Goal: Navigation & Orientation: Find specific page/section

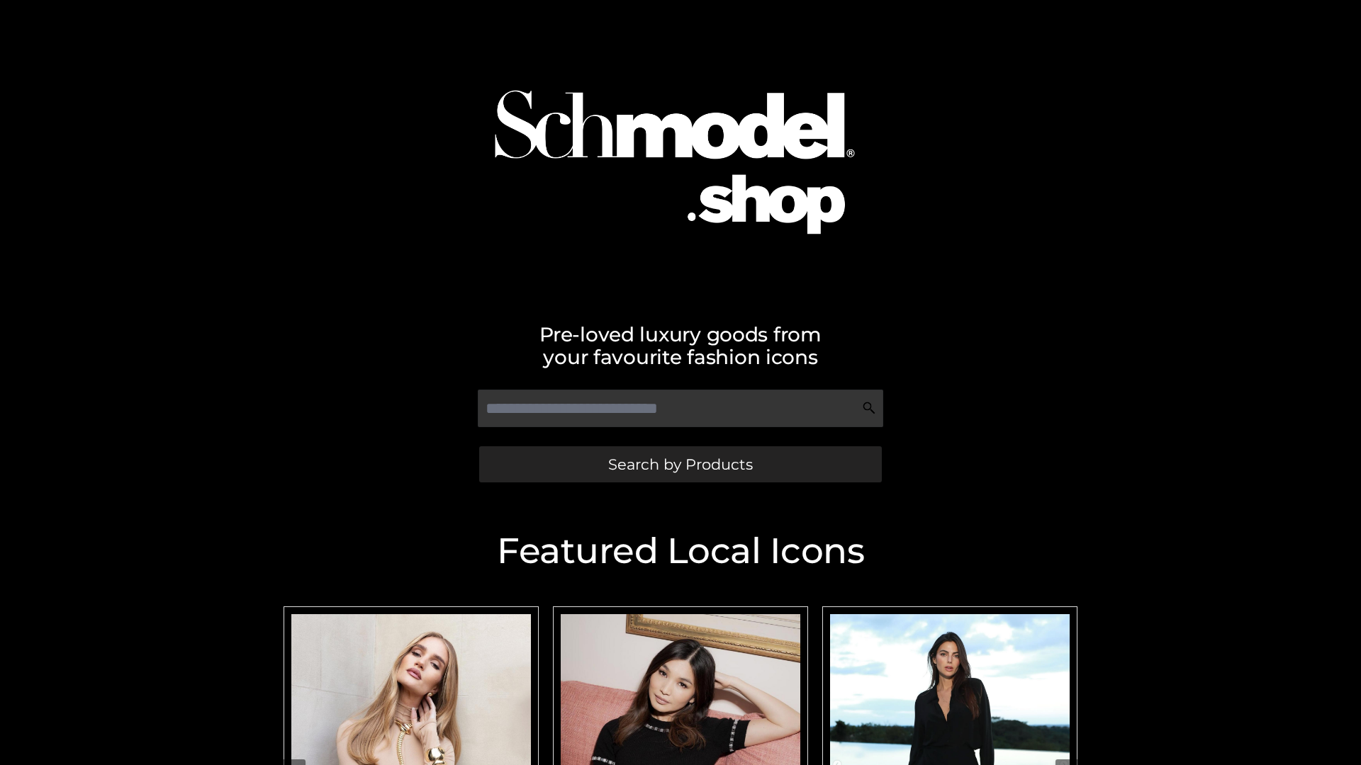
click at [680, 464] on span "Search by Products" at bounding box center [680, 464] width 145 height 15
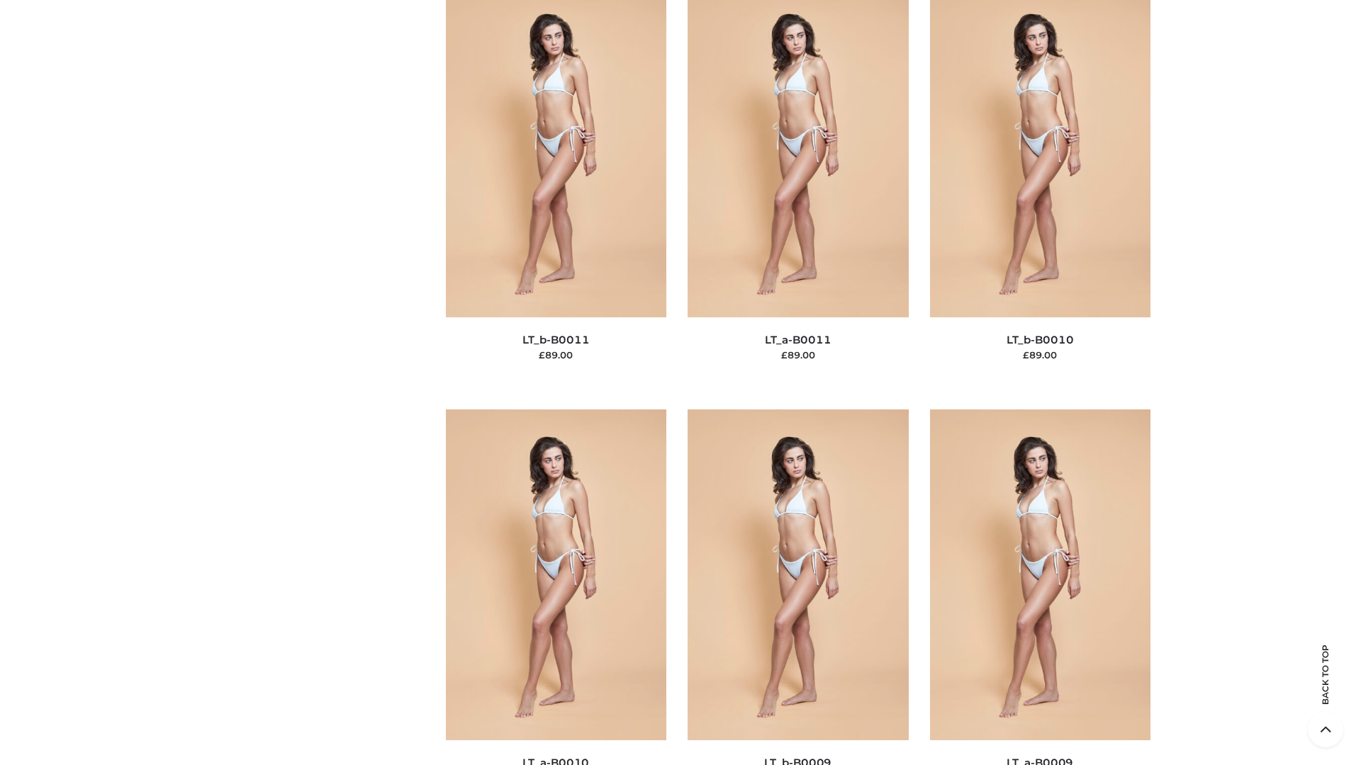
scroll to position [6365, 0]
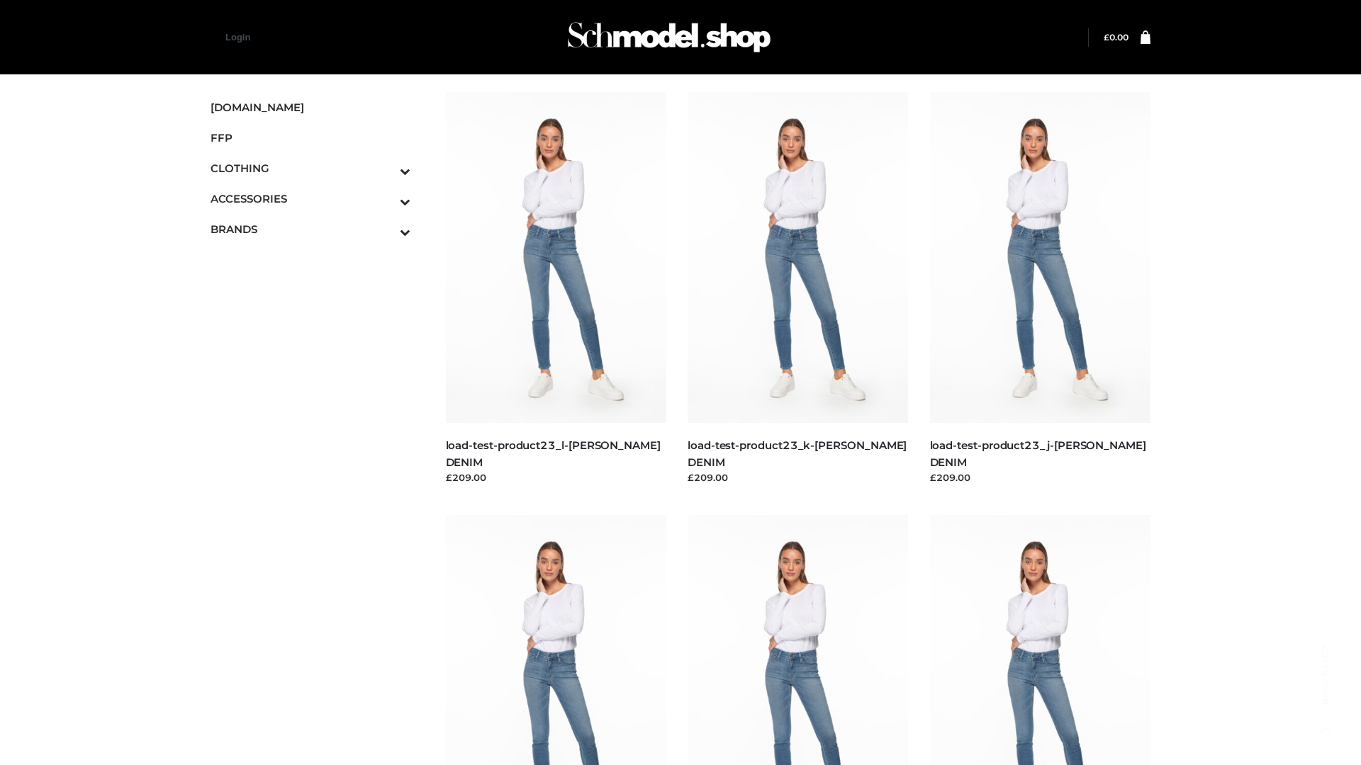
scroll to position [1243, 0]
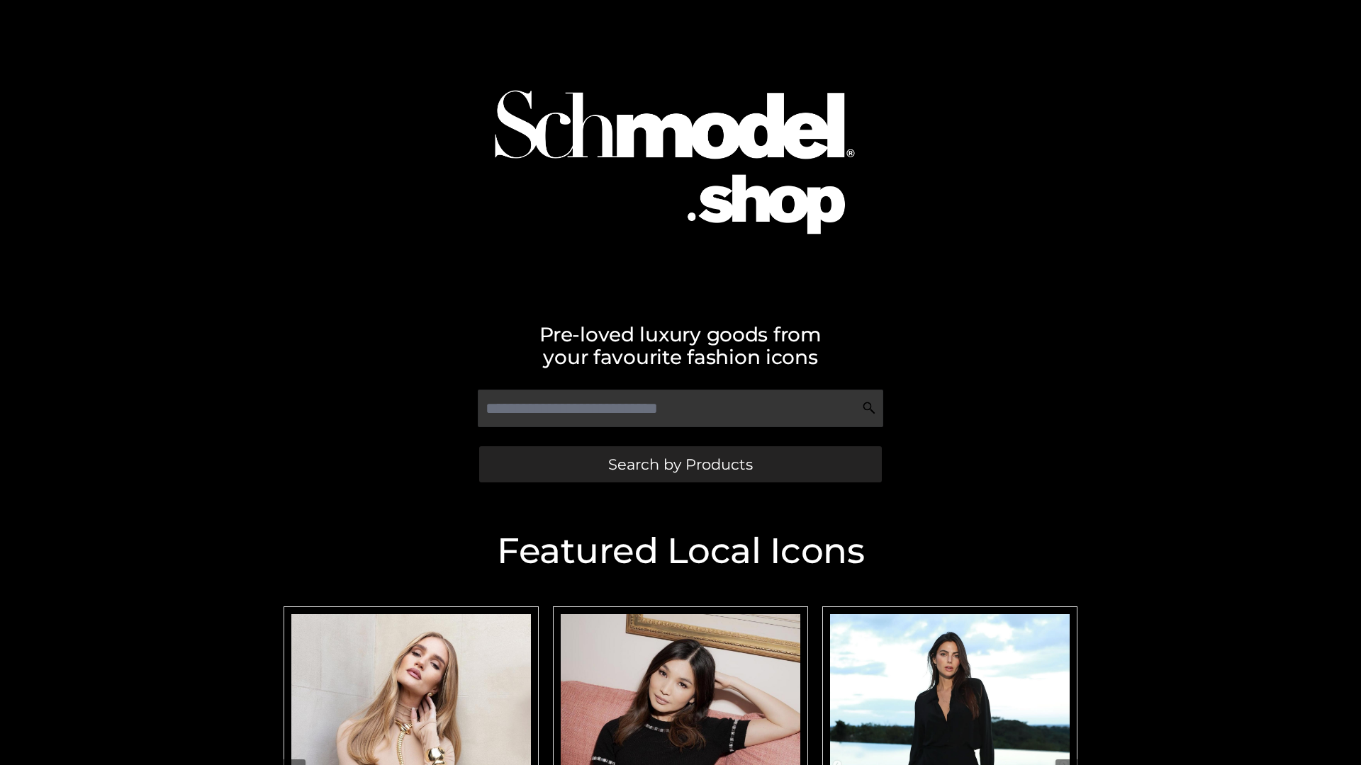
click at [680, 464] on span "Search by Products" at bounding box center [680, 464] width 145 height 15
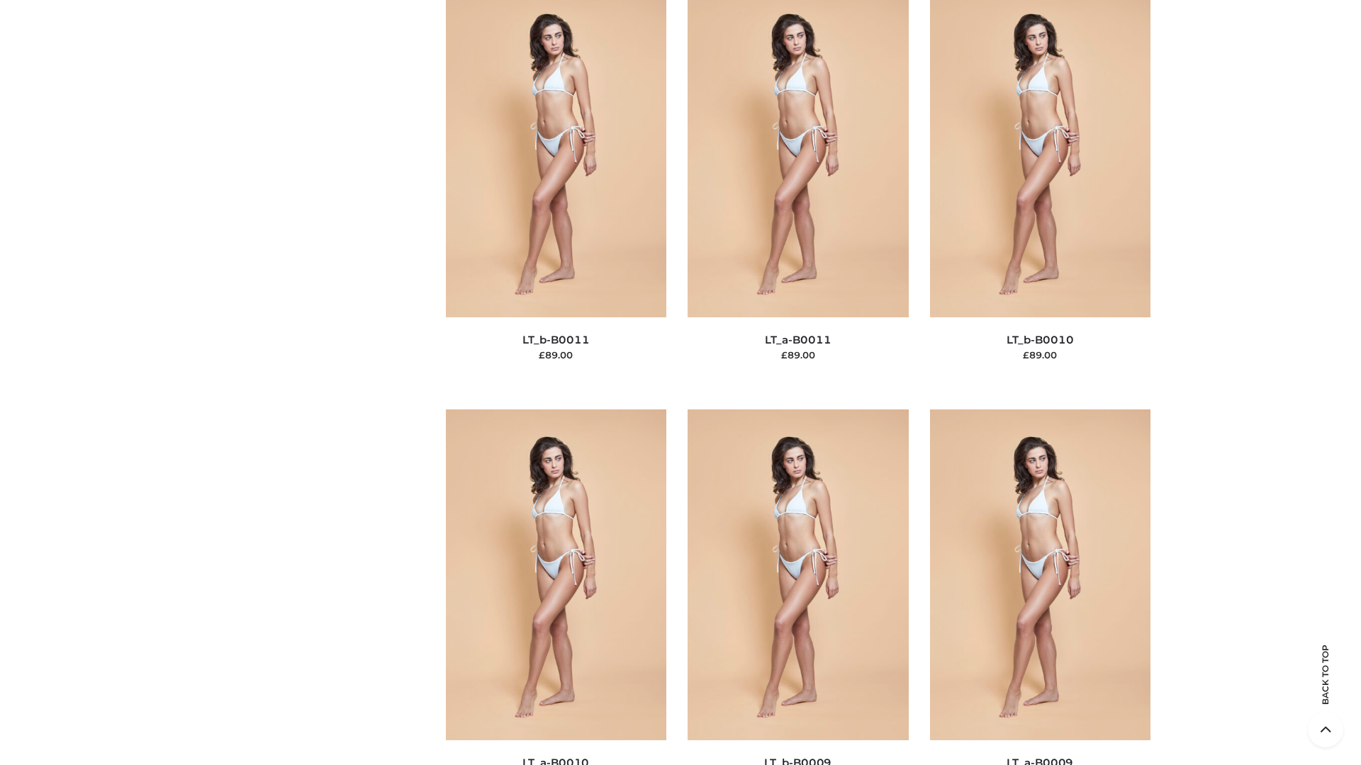
scroll to position [6365, 0]
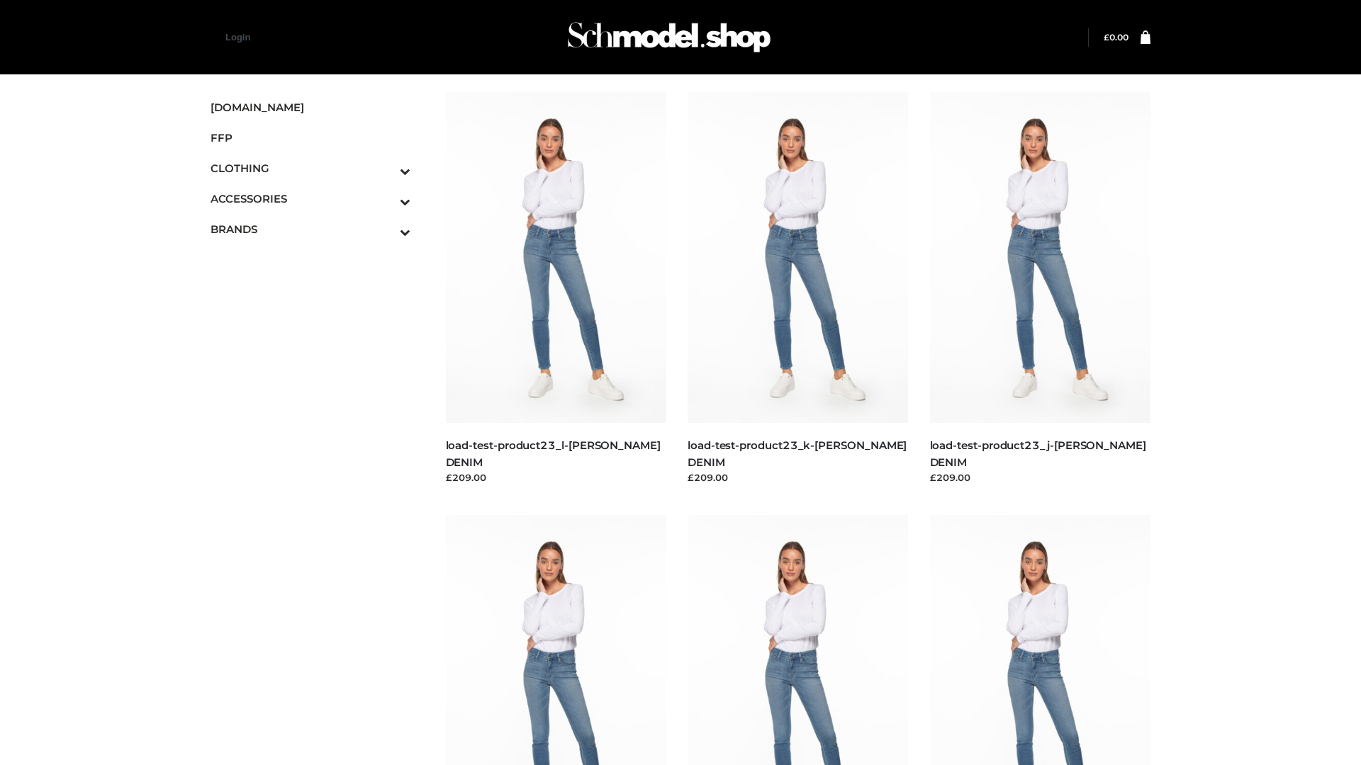
scroll to position [1243, 0]
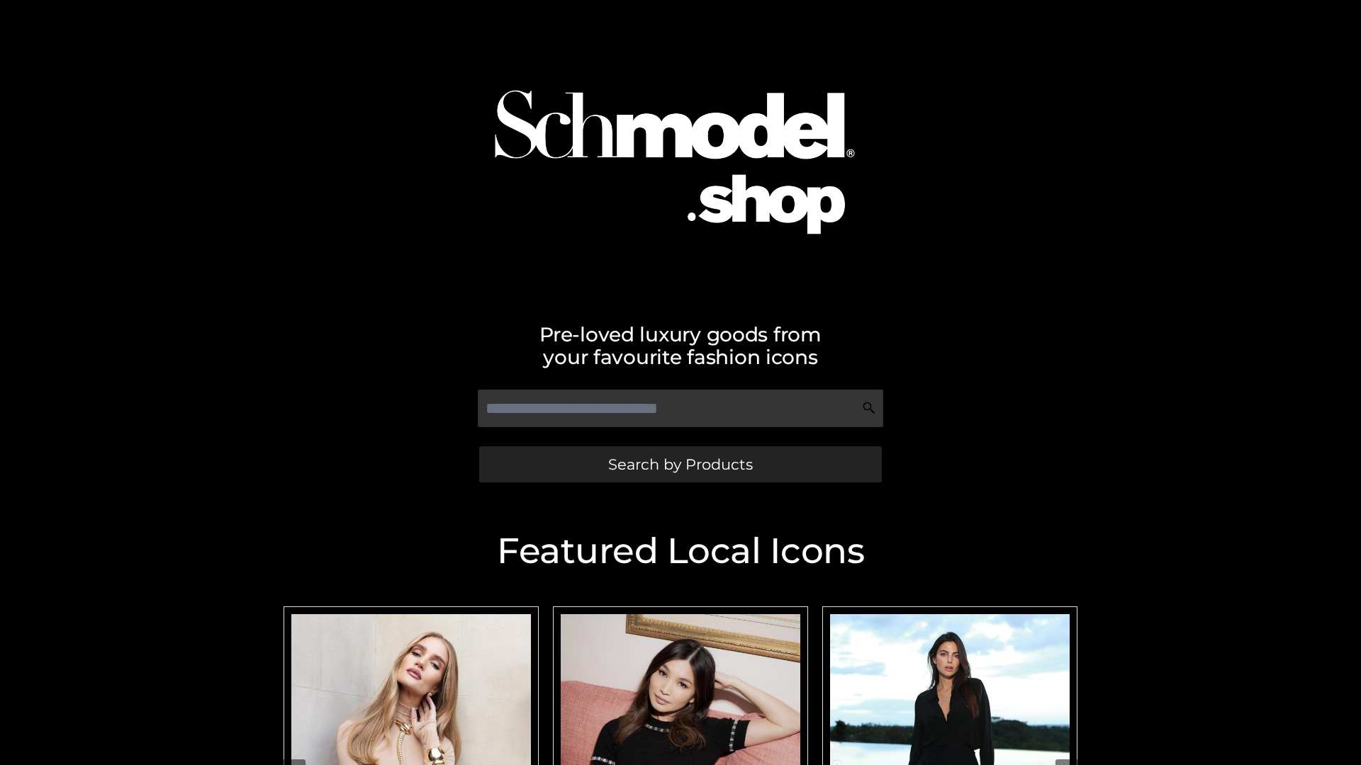
click at [680, 464] on span "Search by Products" at bounding box center [680, 464] width 145 height 15
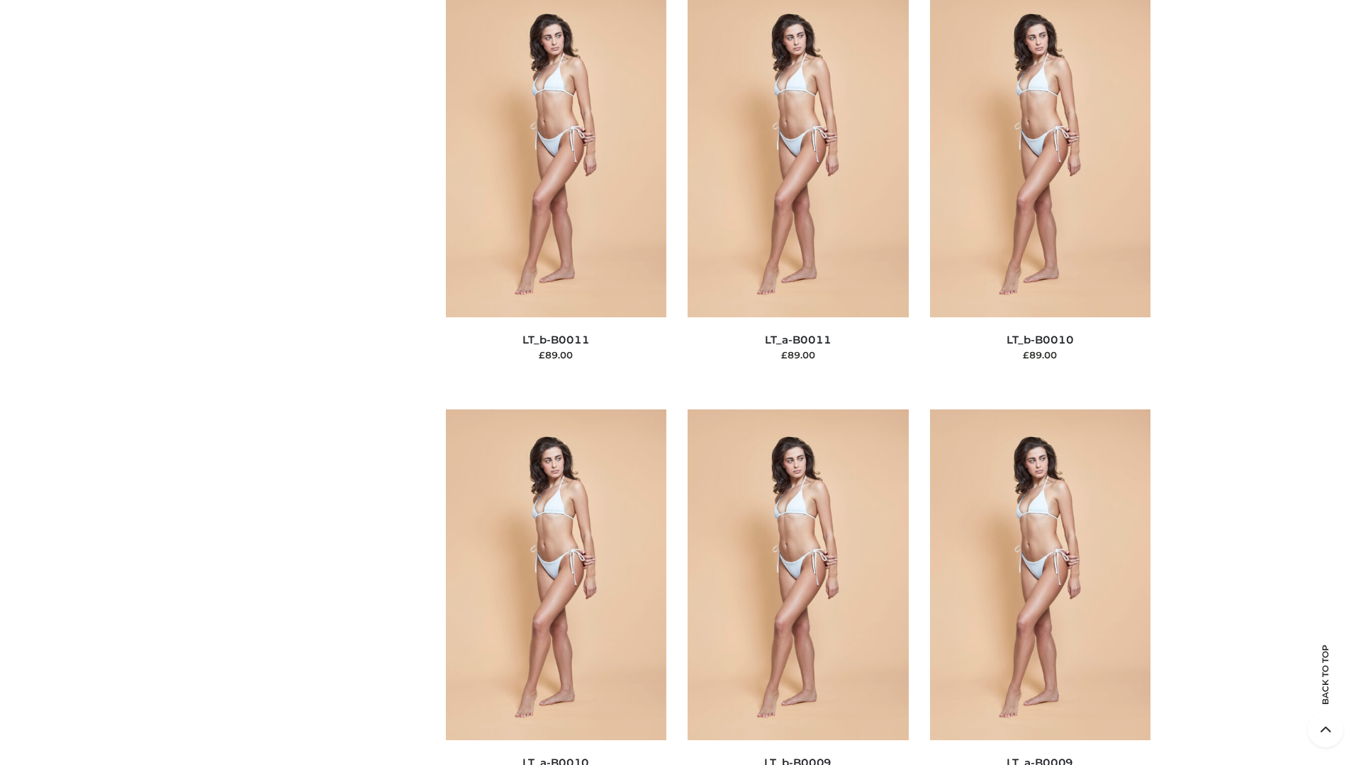
scroll to position [6365, 0]
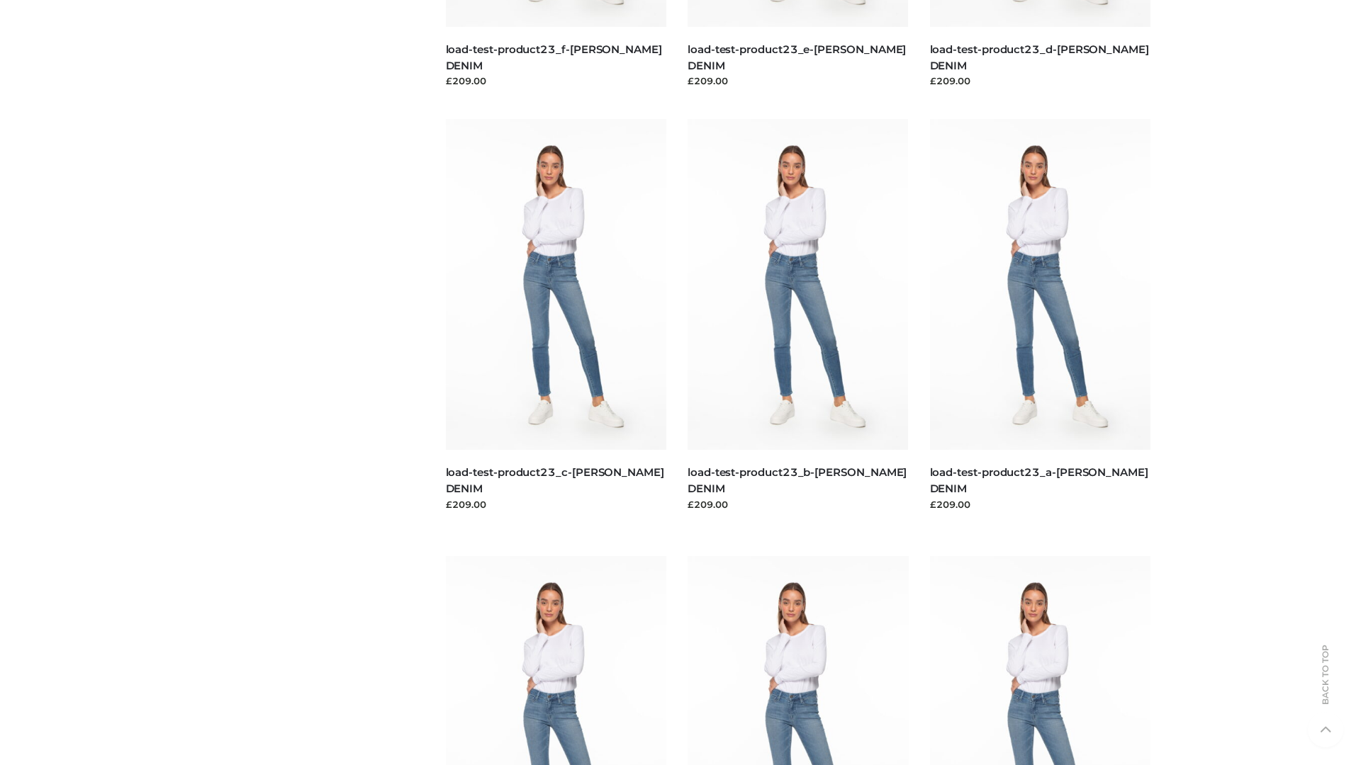
scroll to position [1243, 0]
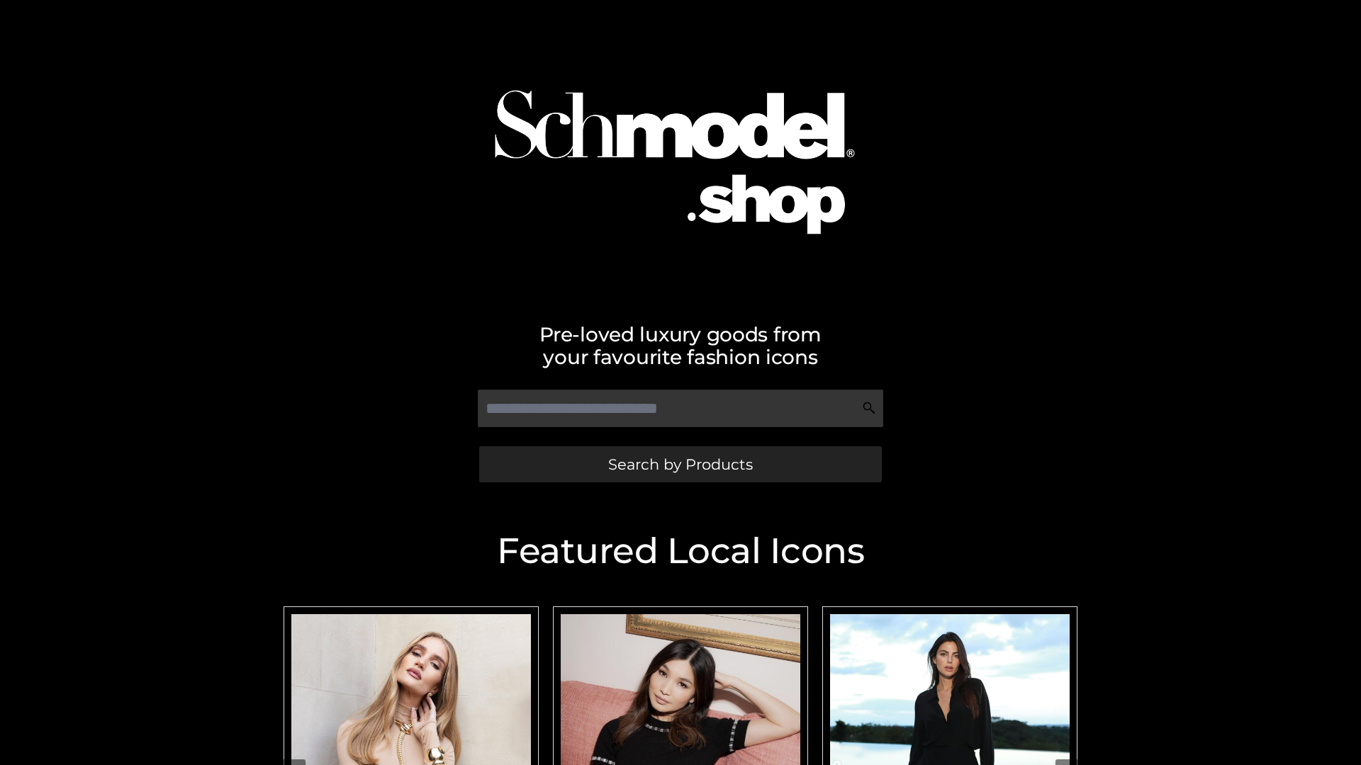
click at [680, 464] on span "Search by Products" at bounding box center [680, 464] width 145 height 15
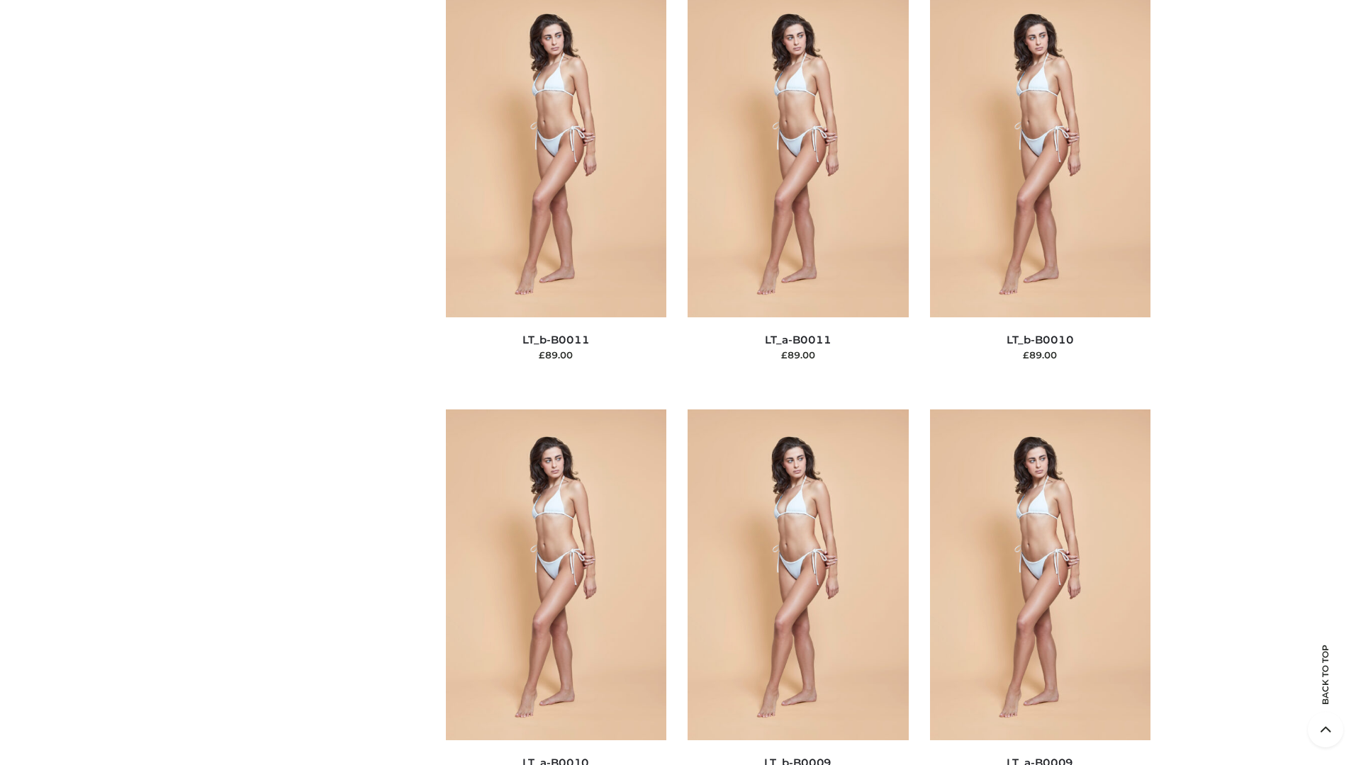
scroll to position [6365, 0]
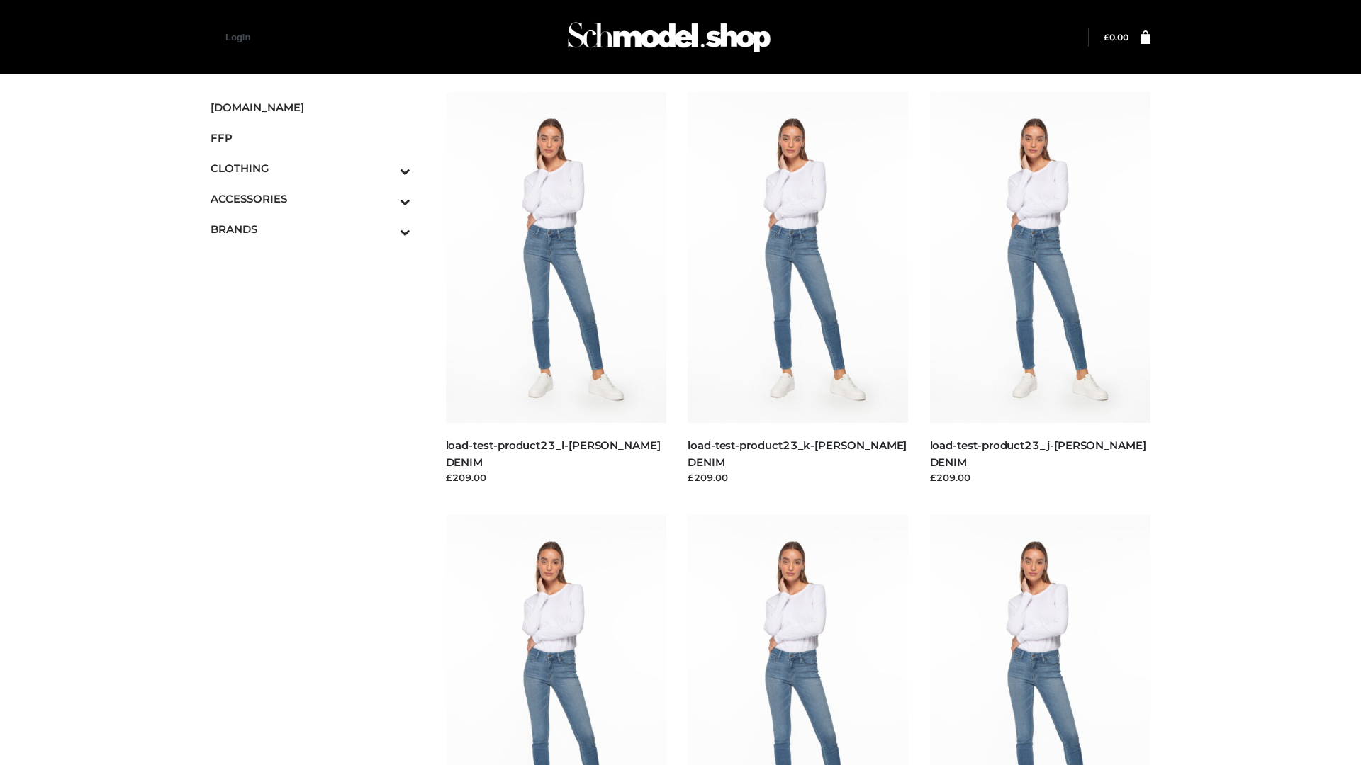
scroll to position [1243, 0]
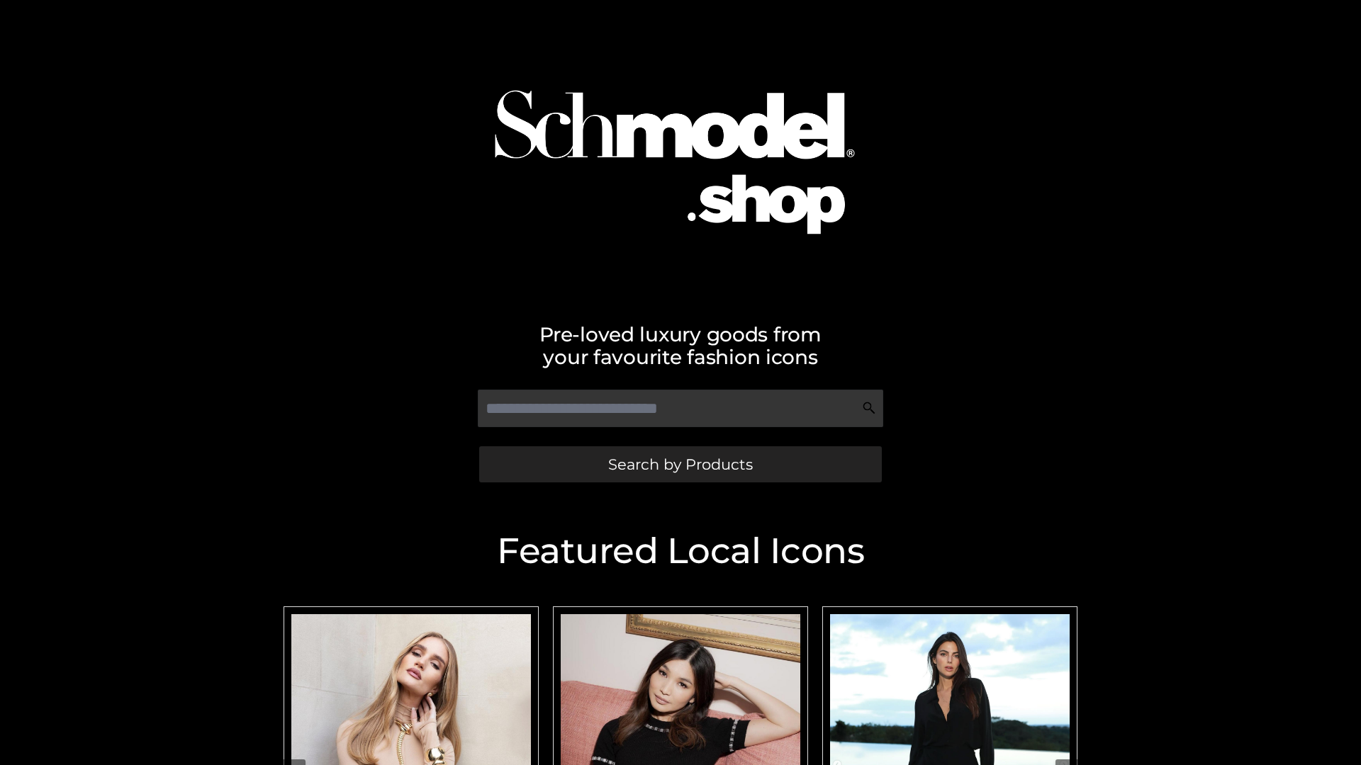
click at [680, 464] on span "Search by Products" at bounding box center [680, 464] width 145 height 15
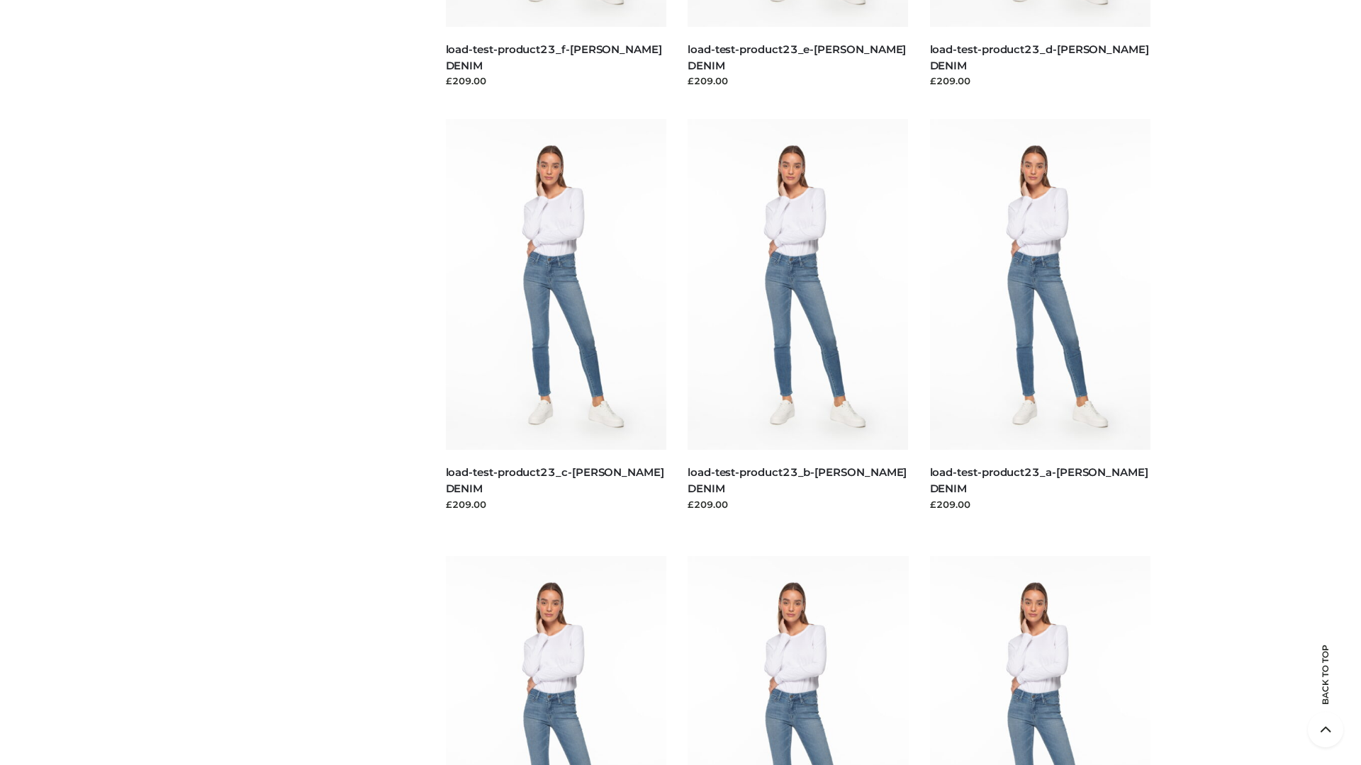
scroll to position [2950, 0]
